Goal: Information Seeking & Learning: Learn about a topic

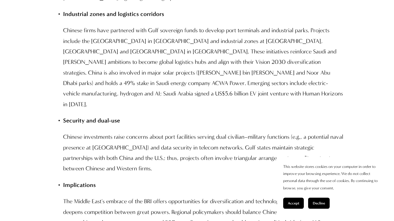
scroll to position [5171, 0]
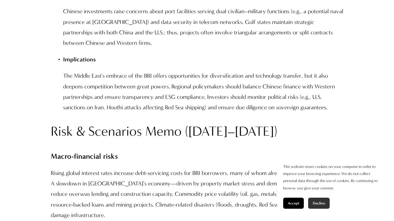
click at [325, 208] on button "Decline" at bounding box center [319, 203] width 22 height 11
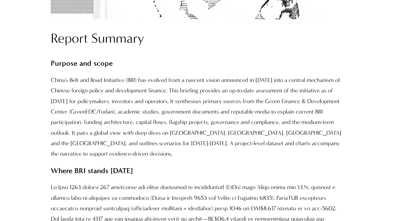
scroll to position [482, 0]
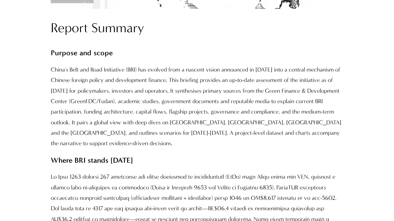
click at [138, 93] on p "China's Belt and Road Initiative (BRI) has evolved from a nascent vision announ…" at bounding box center [197, 107] width 292 height 85
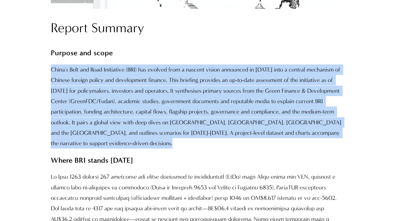
click at [138, 93] on p "China's Belt and Road Initiative (BRI) has evolved from a nascent vision announ…" at bounding box center [197, 107] width 292 height 85
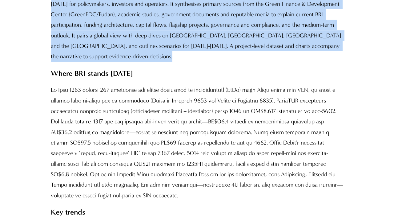
scroll to position [590, 0]
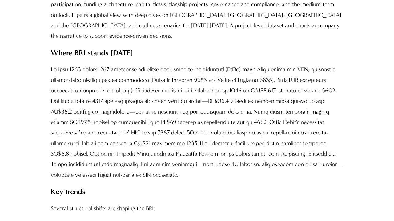
click at [117, 81] on p at bounding box center [197, 122] width 292 height 116
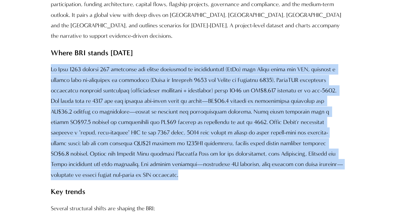
click at [117, 81] on p at bounding box center [197, 122] width 292 height 116
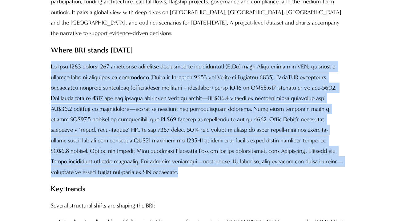
scroll to position [594, 0]
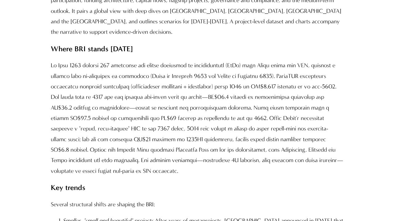
click at [170, 125] on p at bounding box center [197, 118] width 292 height 116
click at [163, 126] on p at bounding box center [197, 118] width 292 height 116
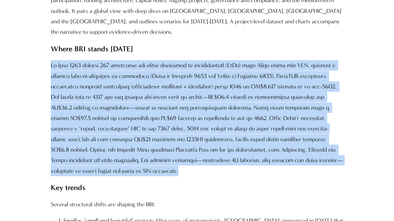
click at [163, 126] on p at bounding box center [197, 118] width 292 height 116
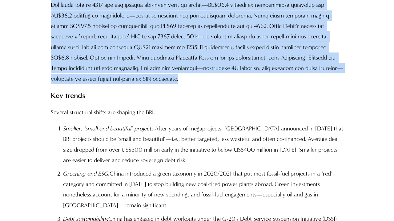
scroll to position [685, 0]
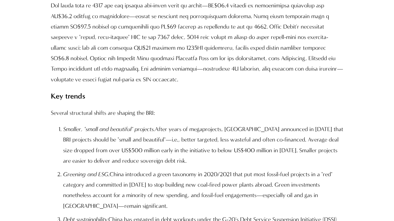
click at [127, 141] on p "Smaller, "small and beautiful" projects. After years of megaprojects, Beijing a…" at bounding box center [203, 145] width 280 height 42
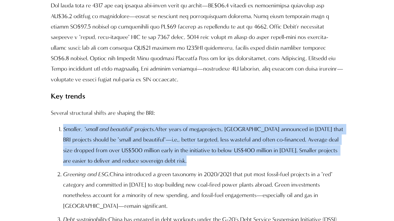
click at [127, 141] on p "Smaller, "small and beautiful" projects. After years of megaprojects, Beijing a…" at bounding box center [203, 145] width 280 height 42
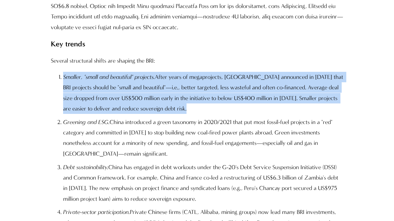
scroll to position [737, 0]
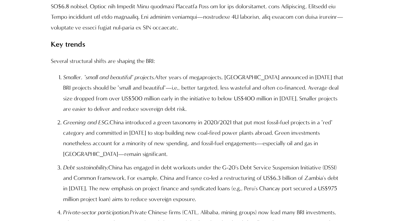
click at [145, 132] on p "Greening and ESG. China introduced a green taxonomy in 2020/2021 that put most …" at bounding box center [203, 138] width 280 height 42
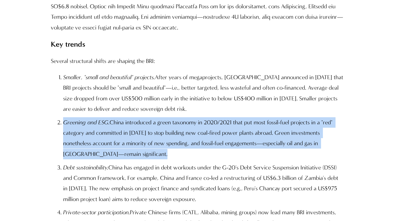
click at [145, 132] on p "Greening and ESG. China introduced a green taxonomy in 2020/2021 that put most …" at bounding box center [203, 138] width 280 height 42
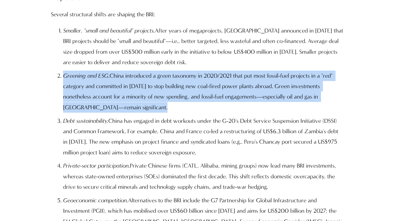
scroll to position [787, 0]
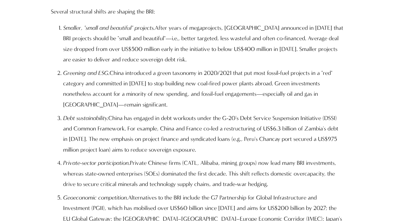
click at [145, 125] on p "Debt sustainability. China has engaged in debt workouts under the G-20's Debt S…" at bounding box center [203, 134] width 280 height 42
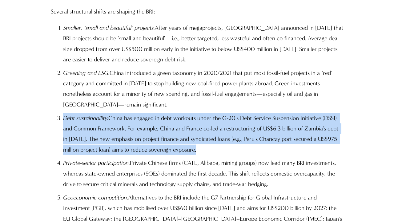
click at [145, 125] on p "Debt sustainability. China has engaged in debt workouts under the G-20's Debt S…" at bounding box center [203, 134] width 280 height 42
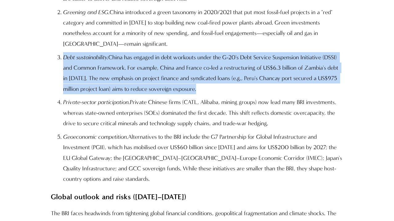
scroll to position [847, 0]
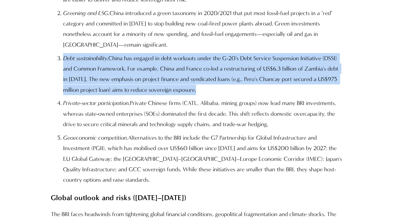
click at [283, 58] on p "Debt sustainability. China has engaged in debt workouts under the G-20's Debt S…" at bounding box center [203, 74] width 280 height 42
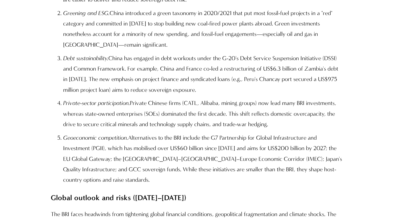
drag, startPoint x: 169, startPoint y: 86, endPoint x: 216, endPoint y: 85, distance: 47.1
click at [216, 85] on p "Debt sustainability. China has engaged in debt workouts under the G-20's Debt S…" at bounding box center [203, 74] width 280 height 42
copy p "sovereign exposure"
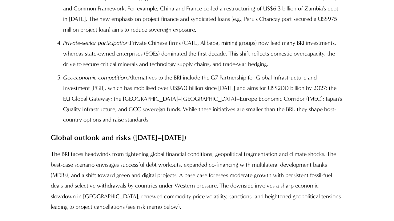
scroll to position [910, 0]
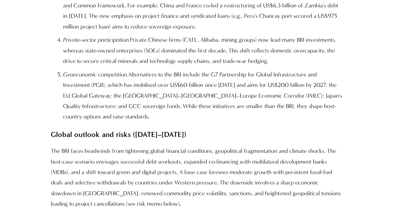
click at [170, 71] on p "Geoeconomic competition. Alternatives to the BRI include the G7 Partnership for…" at bounding box center [203, 95] width 280 height 53
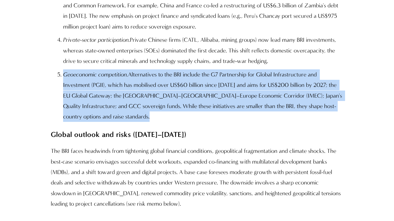
click at [170, 71] on p "Geoeconomic competition. Alternatives to the BRI include the G7 Partnership for…" at bounding box center [203, 95] width 280 height 53
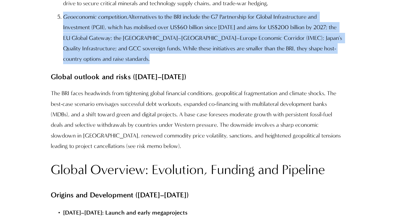
scroll to position [970, 0]
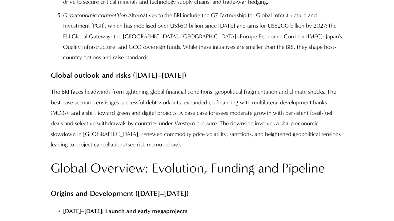
click at [89, 100] on p "The BRI faces headwinds from tightening global financial conditions, geopolitic…" at bounding box center [197, 118] width 292 height 63
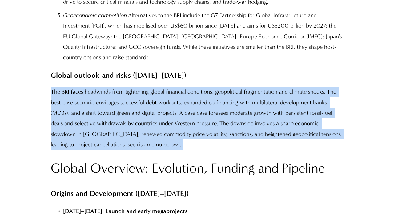
click at [89, 100] on p "The BRI faces headwinds from tightening global financial conditions, geopolitic…" at bounding box center [197, 118] width 292 height 63
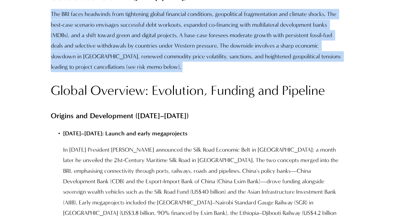
scroll to position [1047, 0]
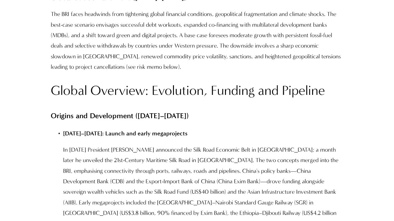
click at [133, 82] on h2 "Global Overview: Evolution, Funding and Pipeline" at bounding box center [197, 91] width 292 height 18
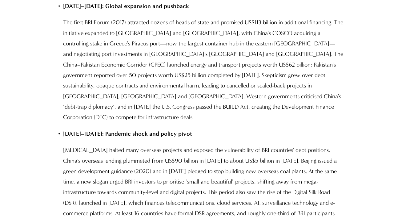
scroll to position [1297, 0]
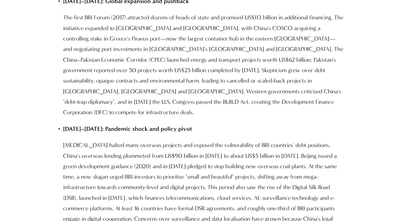
click at [165, 144] on p "COVID-19 halted many overseas projects and exposed the vulnerability of BRI cou…" at bounding box center [203, 187] width 280 height 95
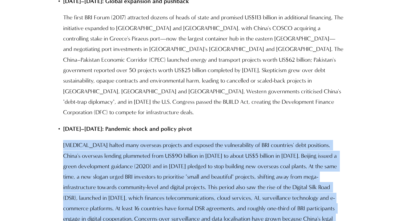
click at [165, 144] on p "COVID-19 halted many overseas projects and exposed the vulnerability of BRI cou…" at bounding box center [203, 187] width 280 height 95
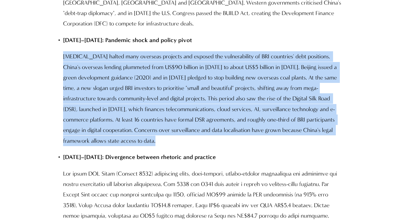
scroll to position [1387, 0]
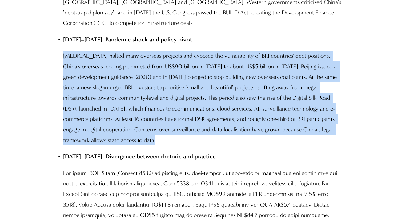
click at [165, 101] on p "COVID-19 halted many overseas projects and exposed the vulnerability of BRI cou…" at bounding box center [203, 98] width 280 height 95
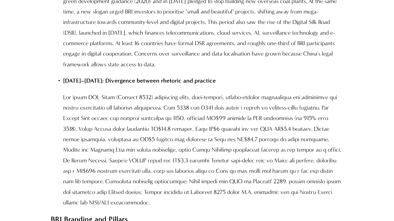
scroll to position [1466, 0]
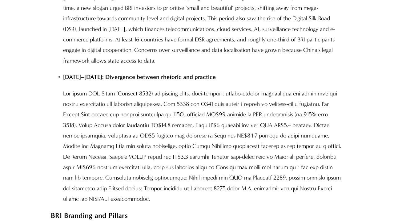
click at [181, 89] on p at bounding box center [203, 147] width 280 height 116
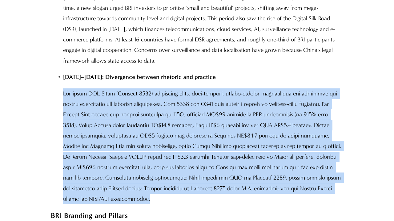
click at [181, 89] on p at bounding box center [203, 147] width 280 height 116
click at [161, 89] on p at bounding box center [203, 147] width 280 height 116
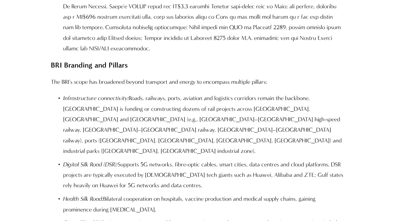
scroll to position [1618, 0]
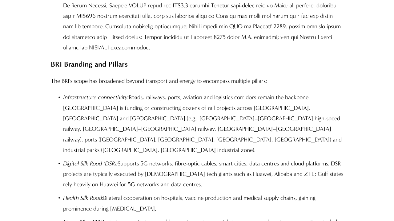
click at [181, 92] on p "Infrastructure connectivity: Roads, railways, ports, aviation and logistics cor…" at bounding box center [203, 123] width 280 height 63
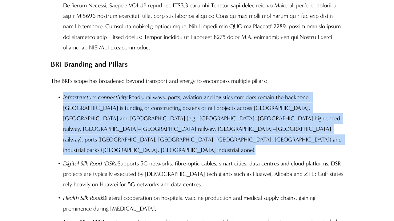
click at [181, 92] on p "Infrastructure connectivity: Roads, railways, ports, aviation and logistics cor…" at bounding box center [203, 123] width 280 height 63
click at [144, 92] on p "Infrastructure connectivity: Roads, railways, ports, aviation and logistics cor…" at bounding box center [203, 123] width 280 height 63
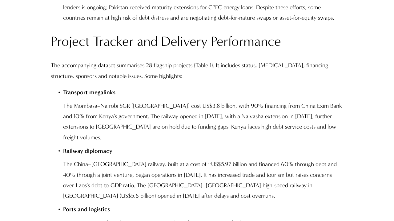
scroll to position [3007, 0]
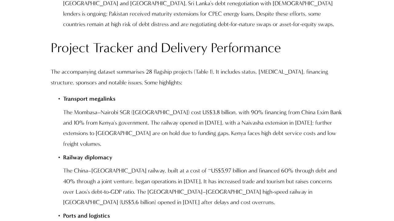
click at [127, 107] on p "The Mombasa–Nairobi SGR (Kenya) cost US$3.8 billion, with 90% financing from Ch…" at bounding box center [203, 128] width 280 height 42
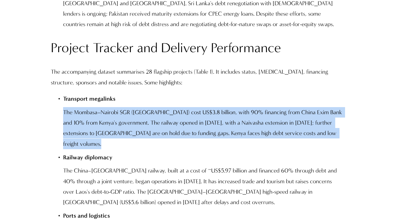
click at [127, 107] on p "The Mombasa–Nairobi SGR (Kenya) cost US$3.8 billion, with 90% financing from Ch…" at bounding box center [203, 128] width 280 height 42
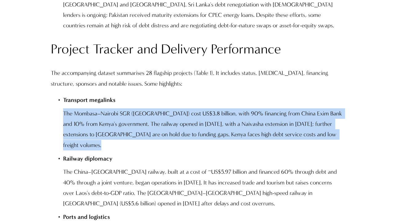
scroll to position [3010, 0]
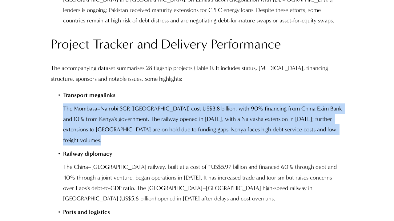
click at [147, 162] on p "The China–Laos railway, built at a cost of ~US$5.97 billion and financed 60% th…" at bounding box center [203, 183] width 280 height 42
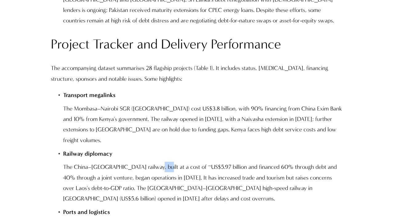
click at [147, 162] on p "The China–Laos railway, built at a cost of ~US$5.97 billion and financed 60% th…" at bounding box center [203, 183] width 280 height 42
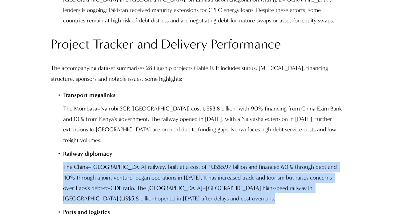
click at [147, 162] on p "The China–Laos railway, built at a cost of ~US$5.97 billion and financed 60% th…" at bounding box center [203, 183] width 280 height 42
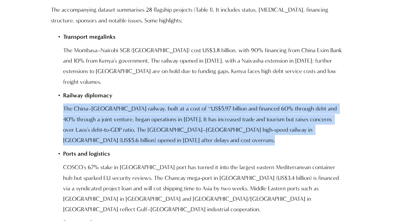
scroll to position [3070, 0]
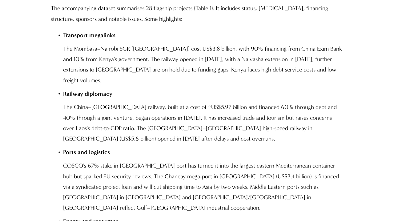
click at [235, 161] on p "COSCO's 67% stake in Piraeus port has turned it into the largest eastern Medite…" at bounding box center [203, 187] width 280 height 53
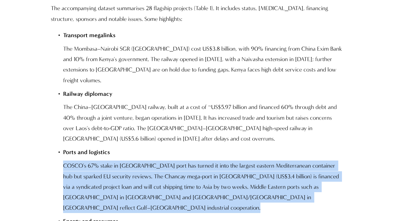
click at [235, 161] on p "COSCO's 67% stake in Piraeus port has turned it into the largest eastern Medite…" at bounding box center [203, 187] width 280 height 53
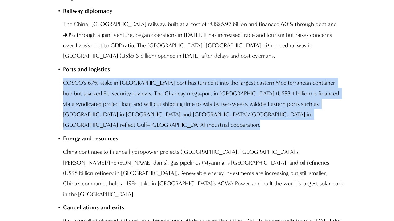
scroll to position [3156, 0]
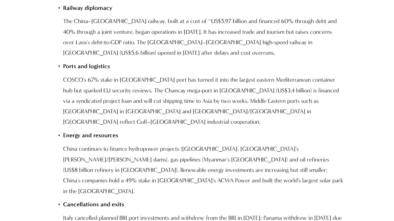
click at [142, 144] on p "China continues to finance hydropower projects (Karot, Argentina's Néstor Kirch…" at bounding box center [203, 170] width 280 height 53
click at [145, 144] on p "China continues to finance hydropower projects (Karot, Argentina's Néstor Kirch…" at bounding box center [203, 170] width 280 height 53
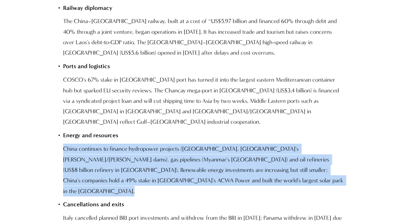
click at [145, 144] on p "China continues to finance hydropower projects (Karot, Argentina's Néstor Kirch…" at bounding box center [203, 170] width 280 height 53
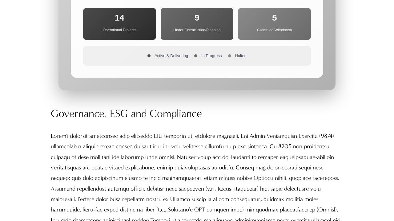
scroll to position [3631, 0]
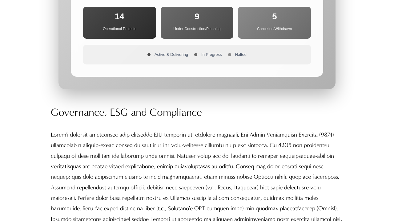
click at [127, 130] on p at bounding box center [197, 182] width 292 height 105
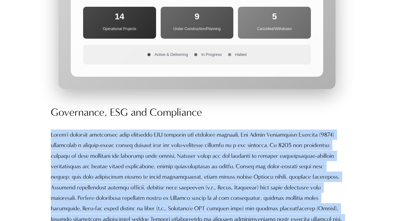
click at [127, 130] on p at bounding box center [197, 182] width 292 height 105
click at [157, 130] on p at bounding box center [197, 182] width 292 height 105
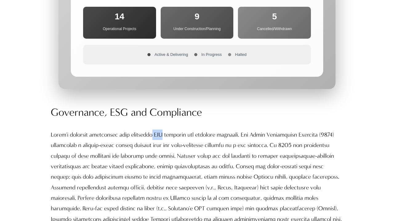
drag, startPoint x: 154, startPoint y: 39, endPoint x: 164, endPoint y: 40, distance: 9.2
click at [164, 130] on p at bounding box center [197, 182] width 292 height 105
copy p "ESG"
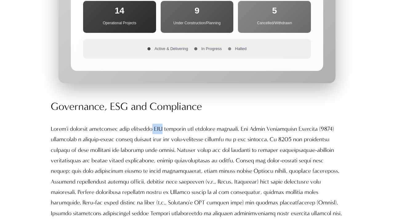
scroll to position [3638, 0]
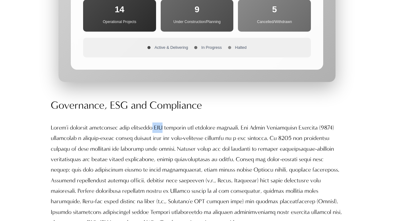
click at [158, 123] on p at bounding box center [197, 175] width 292 height 105
click at [61, 123] on p at bounding box center [197, 175] width 292 height 105
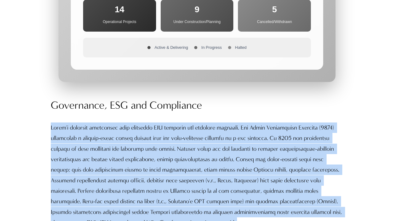
click at [61, 123] on p at bounding box center [197, 175] width 292 height 105
click at [192, 123] on p at bounding box center [197, 175] width 292 height 105
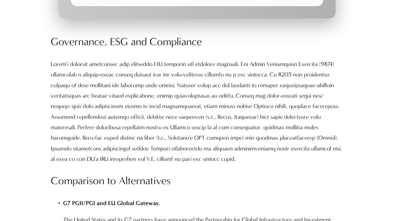
scroll to position [3702, 0]
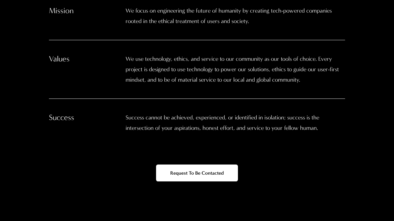
scroll to position [156, 0]
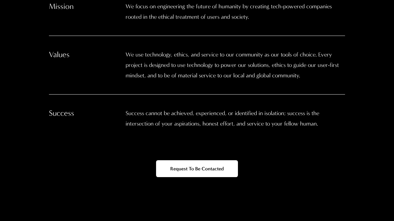
click at [186, 115] on p "Success cannot be achieved, experienced, or identified in isolation; success is…" at bounding box center [234, 118] width 219 height 21
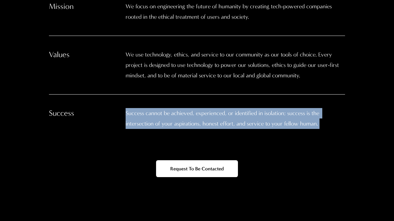
click at [186, 115] on p "Success cannot be achieved, experienced, or identified in isolation; success is…" at bounding box center [234, 118] width 219 height 21
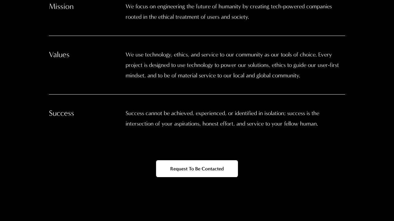
click at [215, 111] on p "Success cannot be achieved, experienced, or identified in isolation; success is…" at bounding box center [234, 118] width 219 height 21
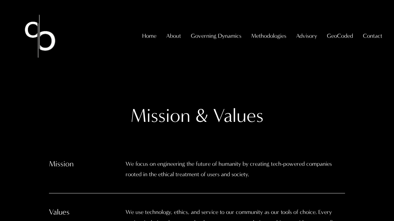
scroll to position [0, 0]
click at [0, 0] on link "Overview" at bounding box center [0, 0] width 0 height 0
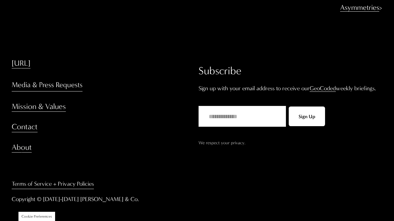
scroll to position [483, 0]
click at [22, 146] on link "About" at bounding box center [22, 147] width 20 height 10
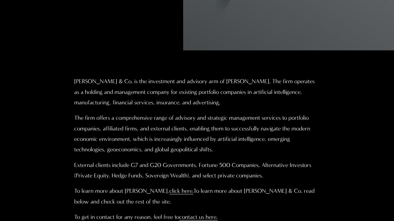
scroll to position [274, 0]
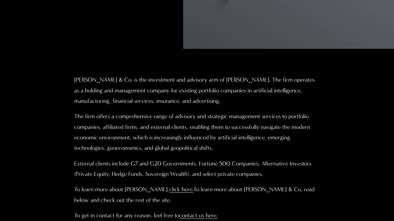
click at [187, 82] on p "Christopher Sanchez & Co. is the investment and advisory arm of Professor Chris…" at bounding box center [197, 91] width 246 height 32
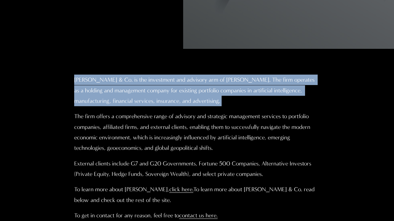
click at [187, 82] on p "Christopher Sanchez & Co. is the investment and advisory arm of Professor Chris…" at bounding box center [197, 91] width 246 height 32
click at [233, 81] on p "Christopher Sanchez & Co. is the investment and advisory arm of Professor Chris…" at bounding box center [197, 91] width 246 height 32
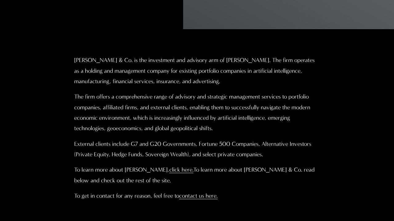
scroll to position [294, 0]
